Goal: Task Accomplishment & Management: Complete application form

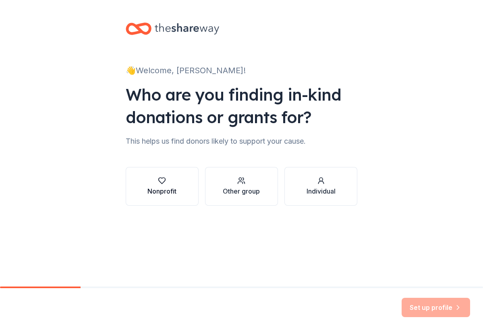
click at [159, 192] on div "Nonprofit" at bounding box center [161, 191] width 29 height 10
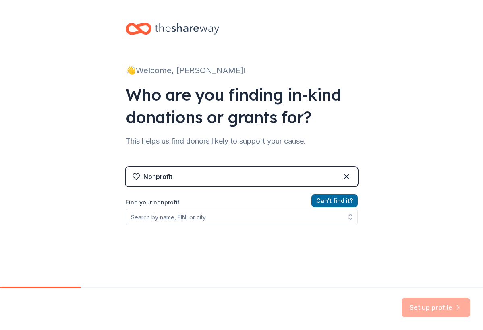
click at [158, 173] on div "Nonprofit" at bounding box center [157, 177] width 29 height 10
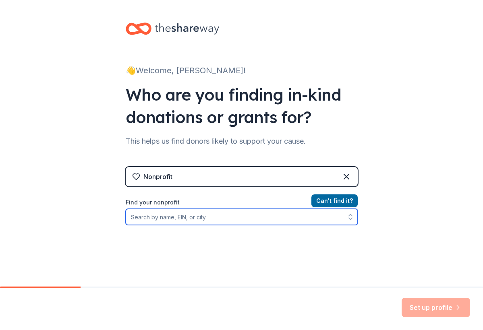
click at [154, 219] on input "Find your nonprofit" at bounding box center [242, 217] width 232 height 16
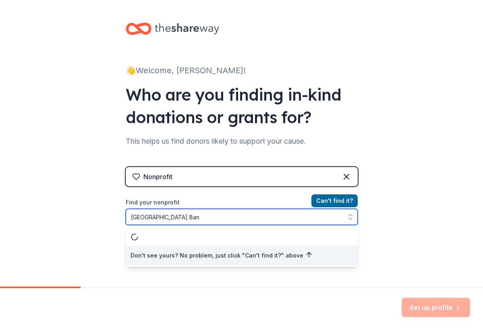
type input "Brockton High School Band"
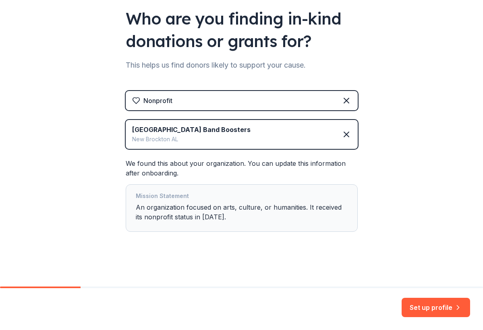
scroll to position [76, 0]
click at [444, 309] on button "Set up profile" at bounding box center [435, 307] width 68 height 19
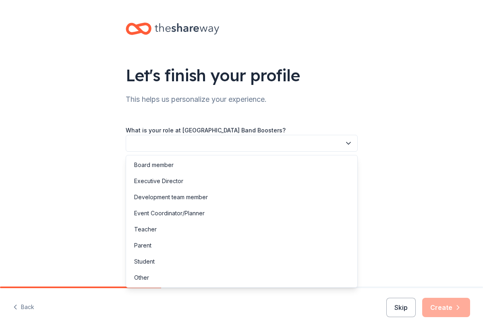
click at [349, 141] on icon "button" at bounding box center [348, 143] width 8 height 8
click at [147, 278] on div "Other" at bounding box center [141, 278] width 15 height 10
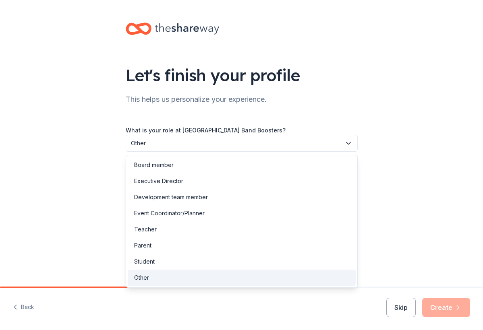
click at [161, 139] on span "Other" at bounding box center [236, 143] width 210 height 10
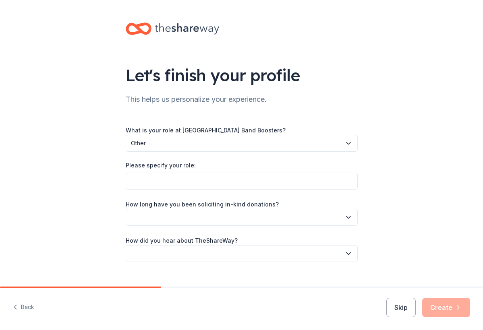
click at [154, 139] on span "Other" at bounding box center [236, 143] width 210 height 10
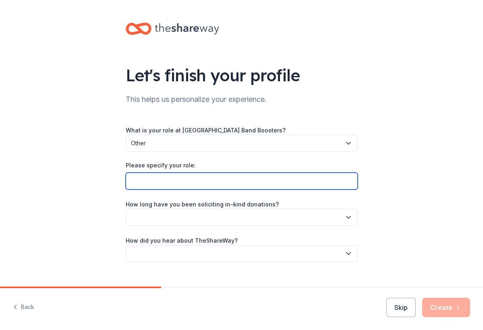
click at [150, 180] on input "Please specify your role:" at bounding box center [242, 181] width 232 height 17
type input "Volunteer"
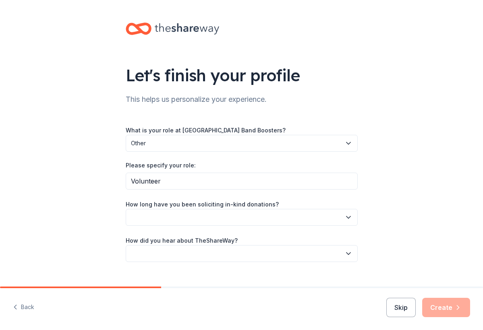
click at [217, 219] on button "button" at bounding box center [242, 217] width 232 height 17
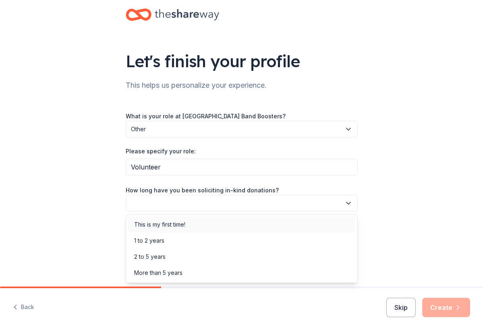
scroll to position [14, 0]
click at [180, 224] on div "This is my first time!" at bounding box center [159, 225] width 51 height 10
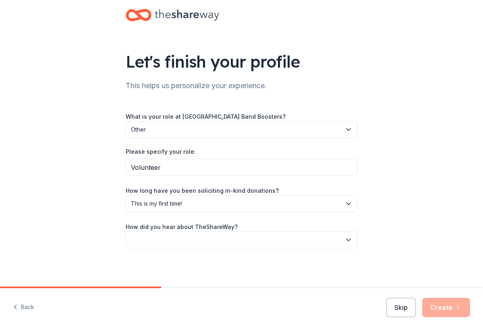
scroll to position [0, 0]
click at [350, 239] on icon "button" at bounding box center [348, 240] width 4 height 2
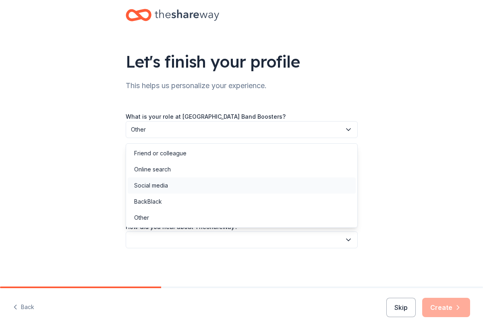
click at [169, 188] on div "Social media" at bounding box center [242, 185] width 228 height 16
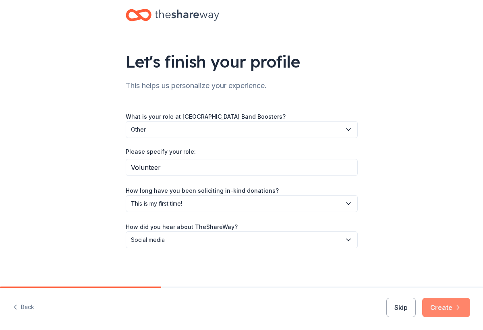
click at [438, 309] on button "Create" at bounding box center [446, 307] width 48 height 19
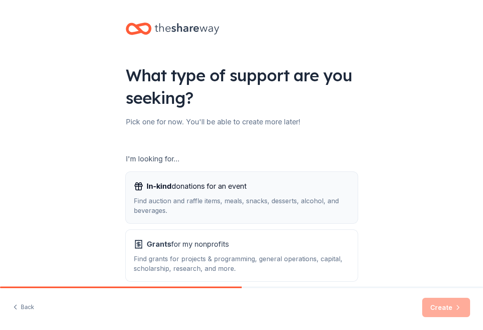
click at [213, 200] on div "Find auction and raffle items, meals, snacks, desserts, alcohol, and beverages." at bounding box center [242, 205] width 216 height 19
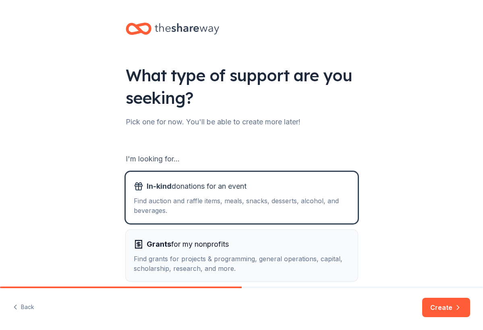
click at [207, 245] on span "Grants for my nonprofits" at bounding box center [188, 244] width 82 height 13
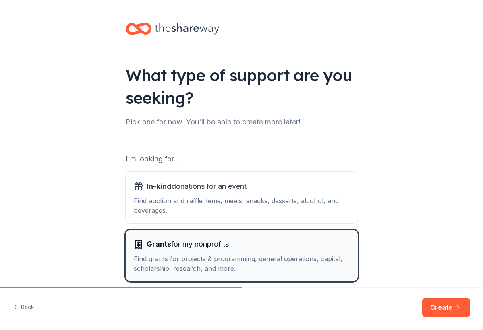
click at [221, 270] on div "Find grants for projects & programming, general operations, capital, scholarshi…" at bounding box center [242, 263] width 216 height 19
click at [154, 256] on div "Find grants for projects & programming, general operations, capital, scholarshi…" at bounding box center [242, 263] width 216 height 19
click at [137, 259] on div "Find grants for projects & programming, general operations, capital, scholarshi…" at bounding box center [242, 263] width 216 height 19
click at [449, 309] on button "Create" at bounding box center [446, 307] width 48 height 19
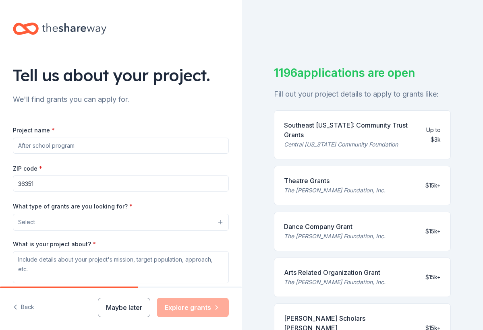
click at [221, 145] on input "Project name *" at bounding box center [121, 146] width 216 height 16
click at [186, 165] on div "ZIP code * 36351" at bounding box center [121, 177] width 216 height 29
click at [94, 145] on input "Project name *" at bounding box center [121, 146] width 216 height 16
type input "[GEOGRAPHIC_DATA] Band Competion Events"
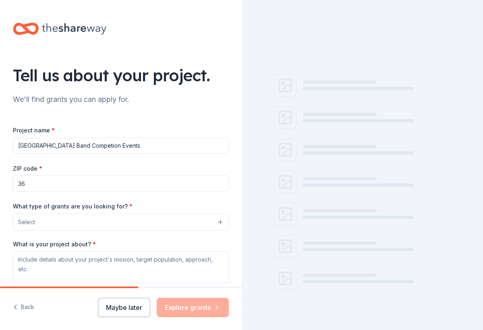
type input "3"
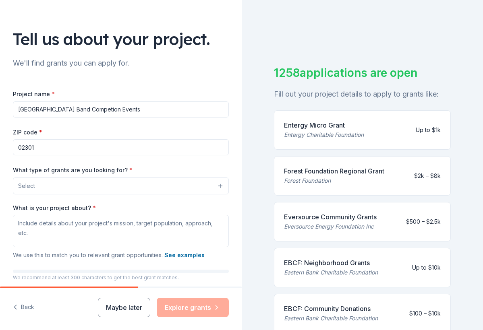
scroll to position [43, 0]
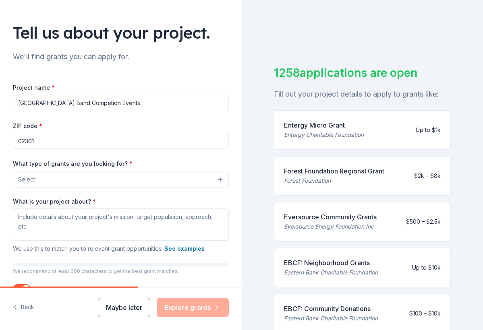
type input "02301"
click at [84, 178] on button "Select" at bounding box center [121, 179] width 216 height 17
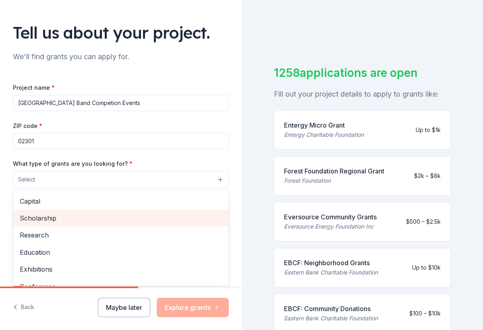
scroll to position [35, 0]
click at [106, 216] on span "Scholarship" at bounding box center [121, 216] width 202 height 10
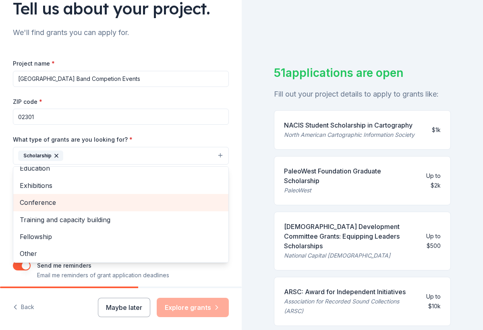
scroll to position [67, 0]
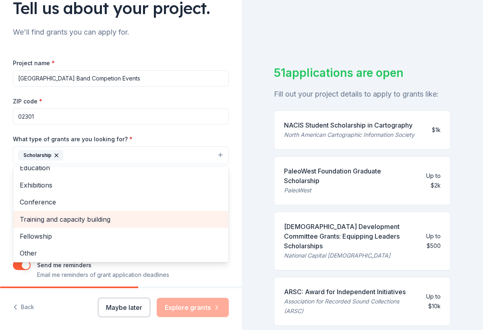
click at [106, 216] on span "Training and capacity building" at bounding box center [121, 219] width 202 height 10
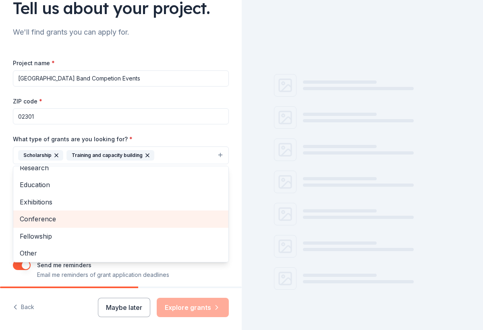
scroll to position [47, 0]
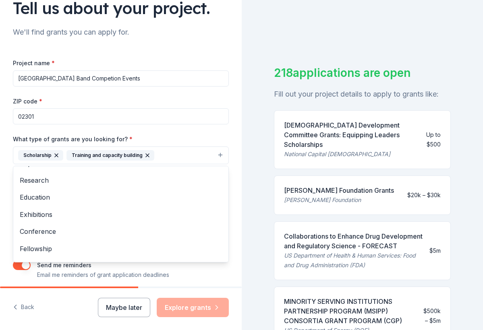
click at [147, 153] on icon "button" at bounding box center [147, 155] width 6 height 6
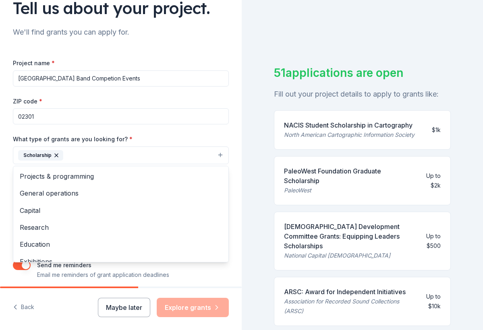
click at [85, 156] on button "Scholarship" at bounding box center [121, 156] width 216 height 18
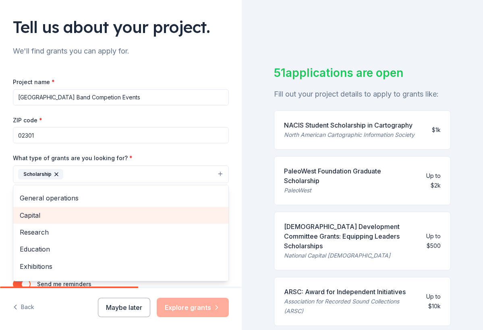
scroll to position [15, 0]
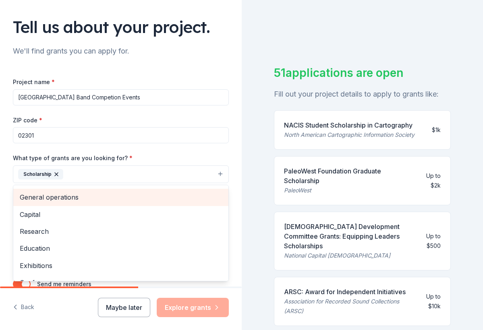
click at [133, 198] on span "General operations" at bounding box center [121, 197] width 202 height 10
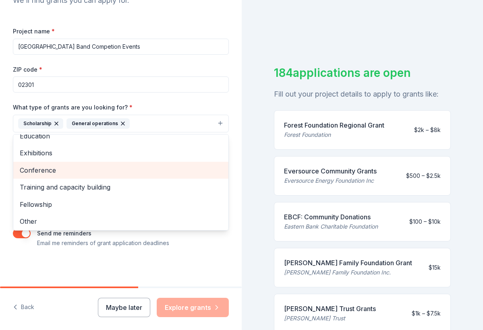
scroll to position [98, 0]
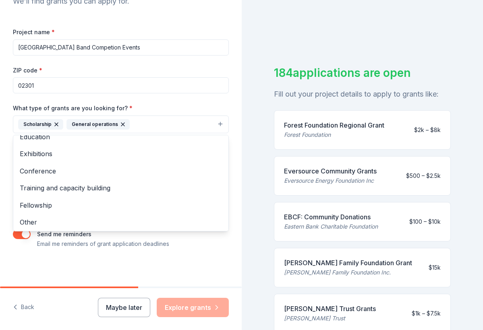
click at [256, 255] on div "Tell us about your project. We'll find grants you can apply for. Project name *…" at bounding box center [241, 165] width 483 height 330
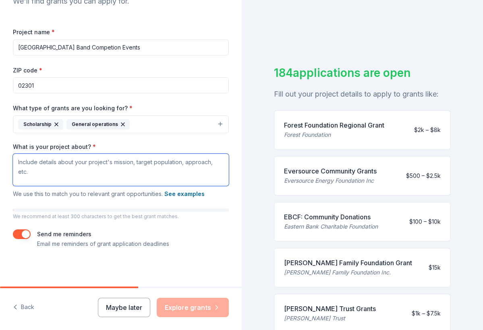
click at [32, 171] on textarea "What is your project about? *" at bounding box center [121, 170] width 216 height 32
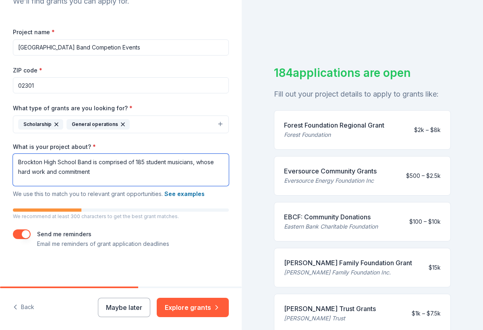
drag, startPoint x: 32, startPoint y: 171, endPoint x: 80, endPoint y: 171, distance: 47.5
click at [80, 171] on textarea "Brockton High School Band is comprised of 185 student musicians, whose hard wor…" at bounding box center [121, 170] width 216 height 32
click at [101, 171] on textarea "Brockton High School Band is comprised of 185 student musicians, whose hard wor…" at bounding box center [121, 170] width 216 height 32
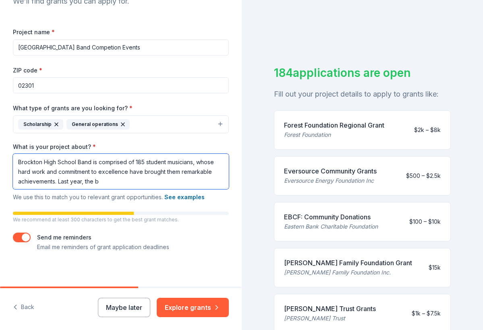
click at [101, 171] on textarea "Brockton High School Band is comprised of 185 student musicians, whose hard wor…" at bounding box center [121, 171] width 216 height 35
click at [217, 180] on textarea "Brockton High School Band is comprised of 185 student musicians, whose hard wor…" at bounding box center [121, 171] width 216 height 35
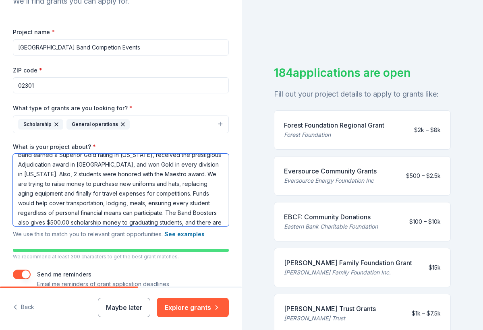
scroll to position [51, 0]
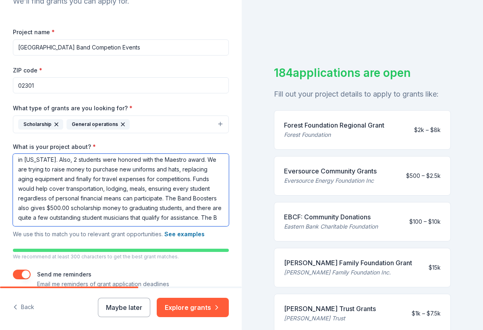
click at [217, 180] on textarea "Brockton High School Band is comprised of 185 student musicians, whose hard wor…" at bounding box center [121, 190] width 216 height 72
click at [219, 177] on textarea "Brockton High School Band is comprised of 185 student musicians, whose hard wor…" at bounding box center [121, 190] width 216 height 72
click at [201, 217] on textarea "Brockton High School Band is comprised of 185 student musicians, whose hard wor…" at bounding box center [121, 190] width 216 height 72
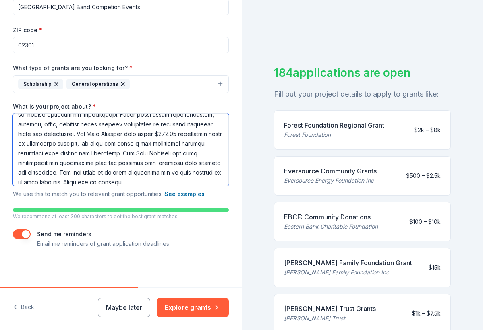
scroll to position [138, 0]
type textarea "Brockton High School Band is comprised of 185 student musicians, whose hard wor…"
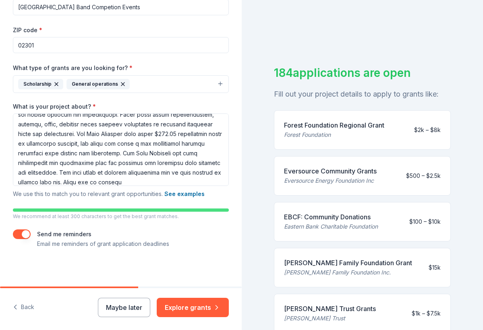
click at [44, 233] on label "Send me reminders" at bounding box center [64, 234] width 54 height 7
click at [48, 241] on p "Email me reminders of grant application deadlines" at bounding box center [103, 244] width 132 height 10
click at [75, 240] on p "Email me reminders of grant application deadlines" at bounding box center [103, 244] width 132 height 10
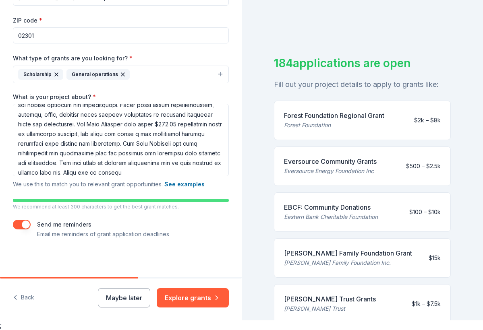
scroll to position [10, 0]
click at [196, 299] on button "Explore grants" at bounding box center [193, 297] width 72 height 19
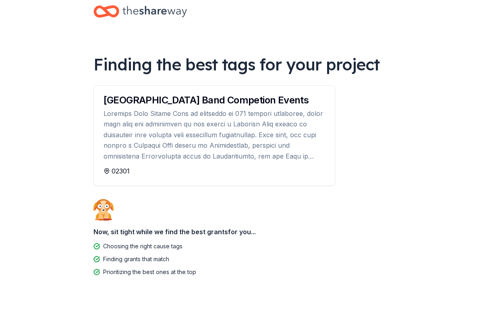
scroll to position [14, 0]
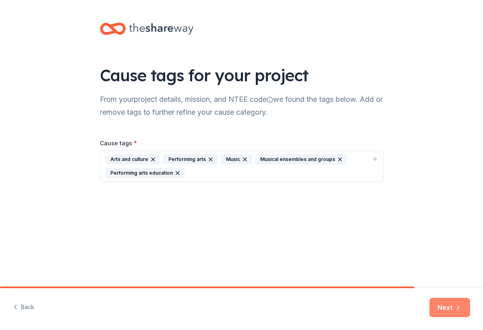
click at [451, 308] on button "Next" at bounding box center [449, 307] width 41 height 19
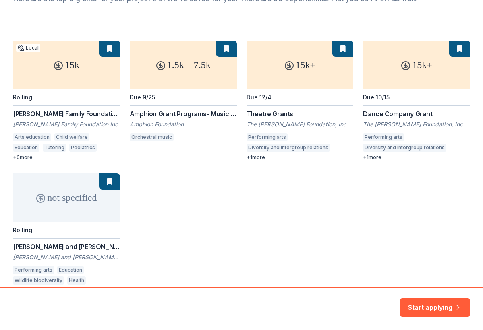
scroll to position [105, 0]
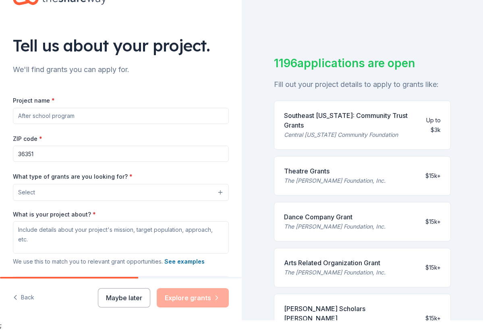
scroll to position [23, 0]
